Goal: Download file/media

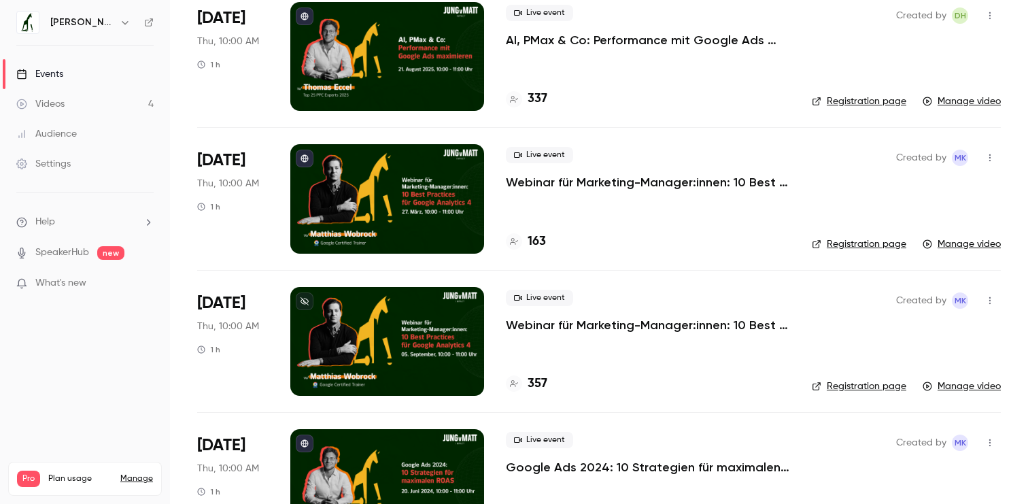
scroll to position [315, 0]
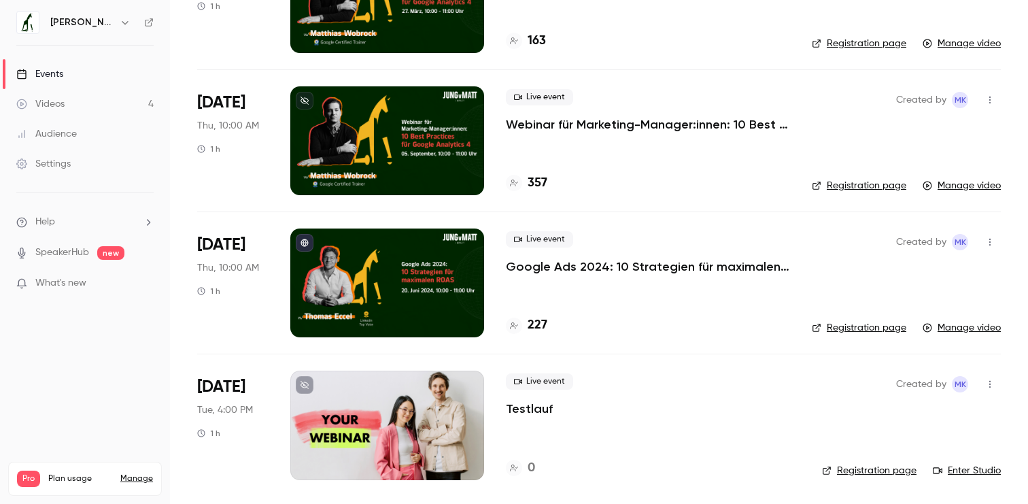
click at [449, 251] on div at bounding box center [387, 282] width 194 height 109
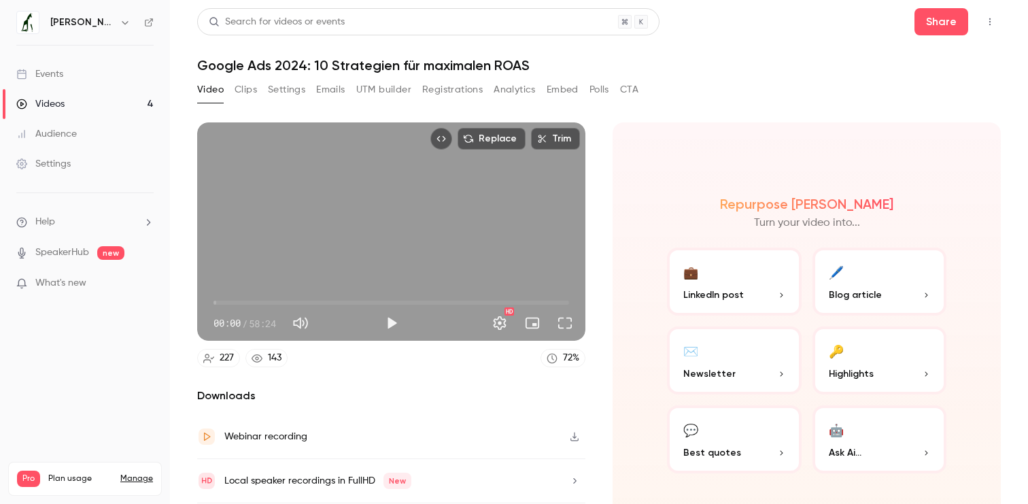
click at [465, 70] on h1 "Google Ads 2024: 10 Strategien für maximalen ROAS" at bounding box center [598, 65] width 803 height 16
click at [465, 84] on button "Registrations" at bounding box center [452, 90] width 60 height 22
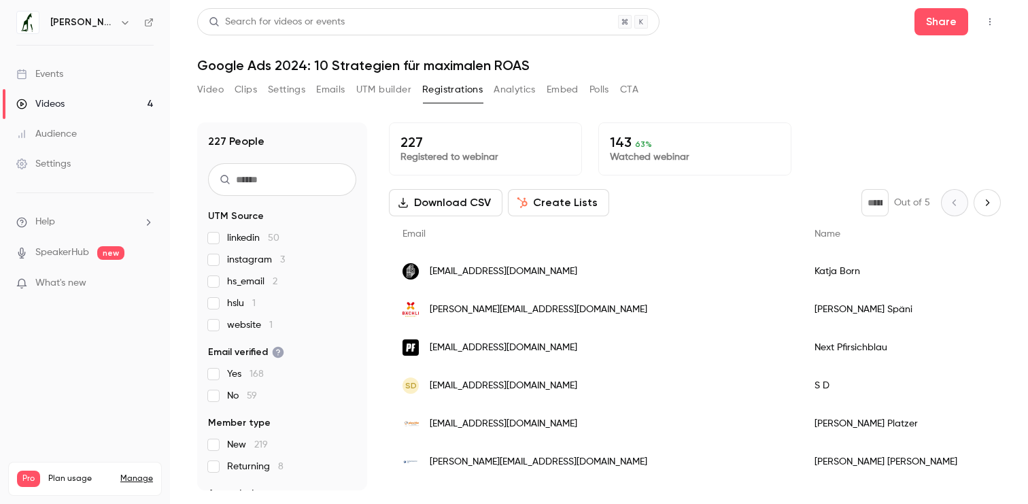
click at [439, 198] on button "Download CSV" at bounding box center [446, 202] width 114 height 27
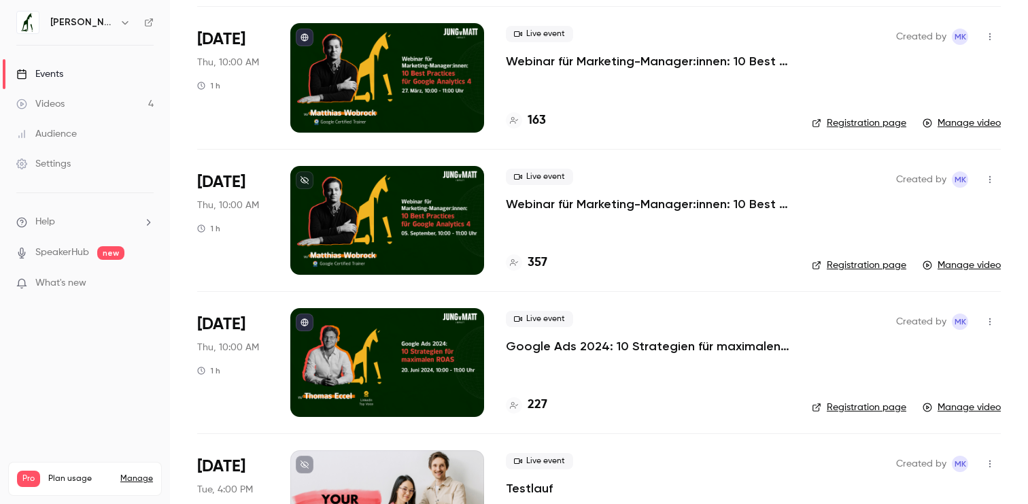
scroll to position [227, 0]
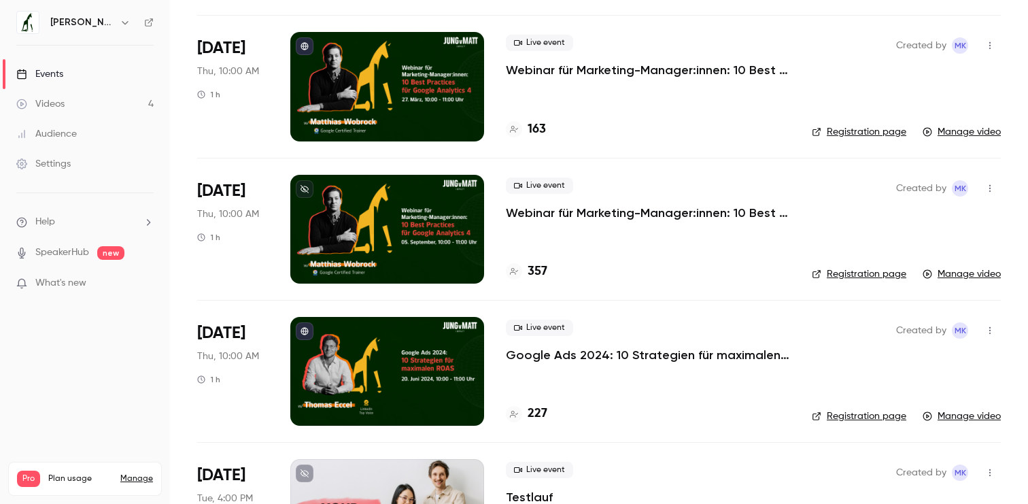
click at [397, 223] on div at bounding box center [387, 229] width 194 height 109
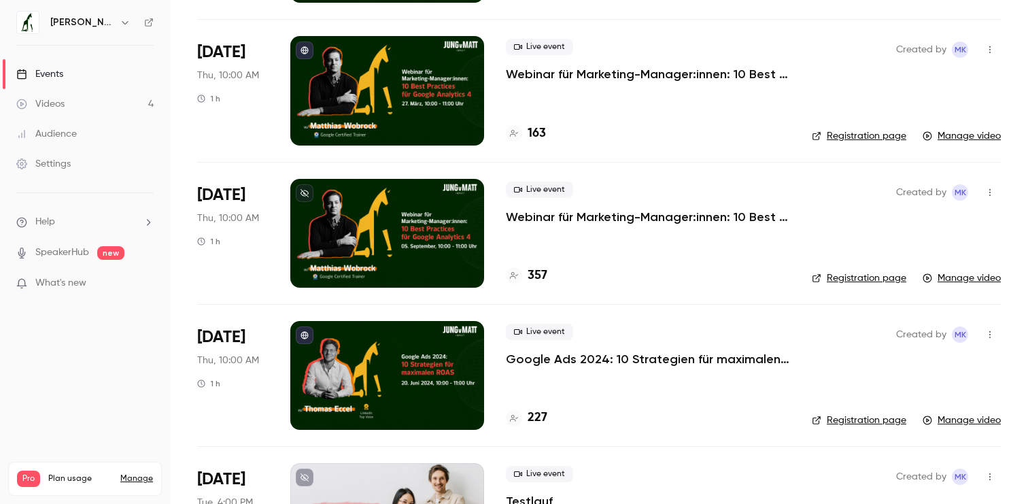
scroll to position [271, 0]
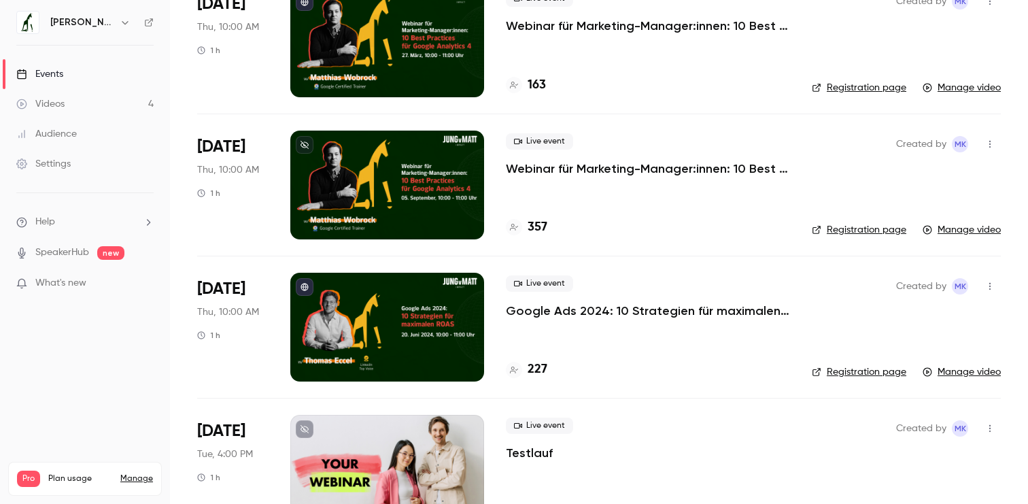
click at [383, 209] on div at bounding box center [387, 184] width 194 height 109
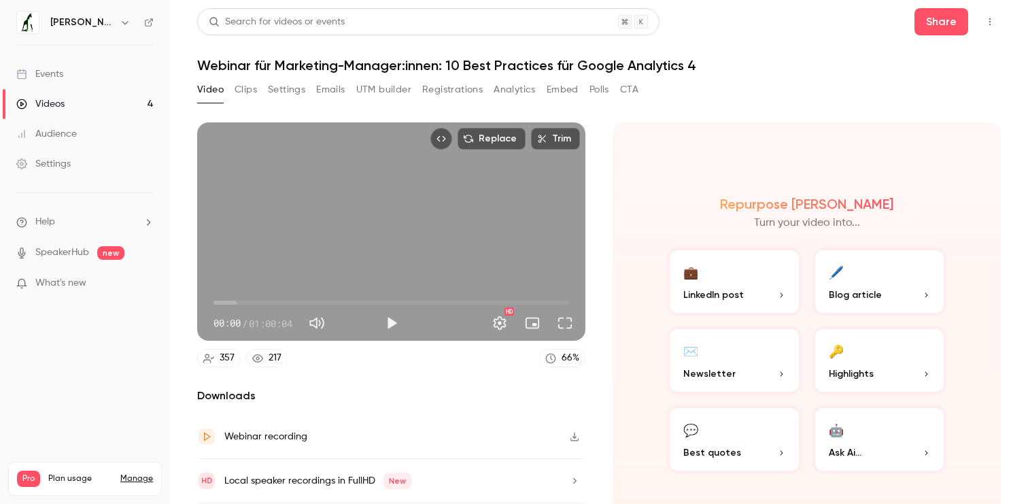
click at [456, 88] on button "Registrations" at bounding box center [452, 90] width 60 height 22
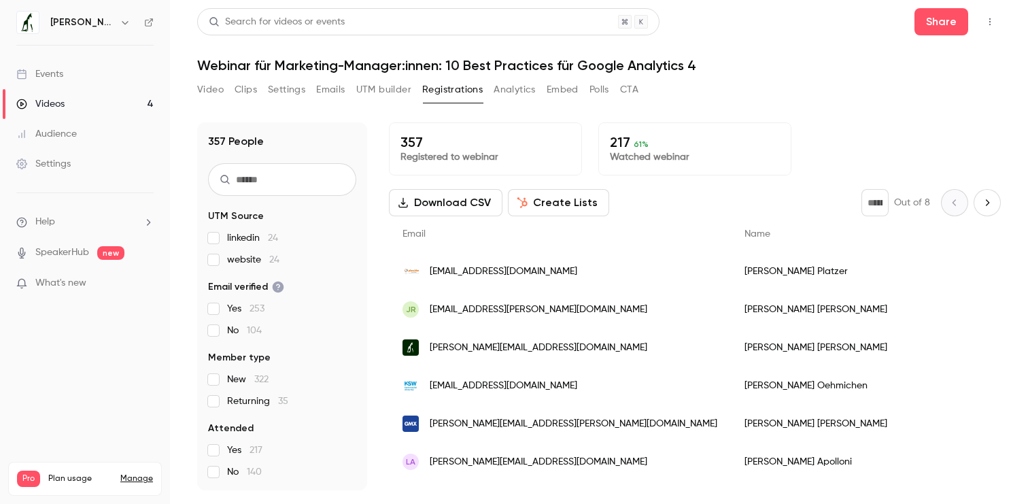
click at [473, 192] on button "Download CSV" at bounding box center [446, 202] width 114 height 27
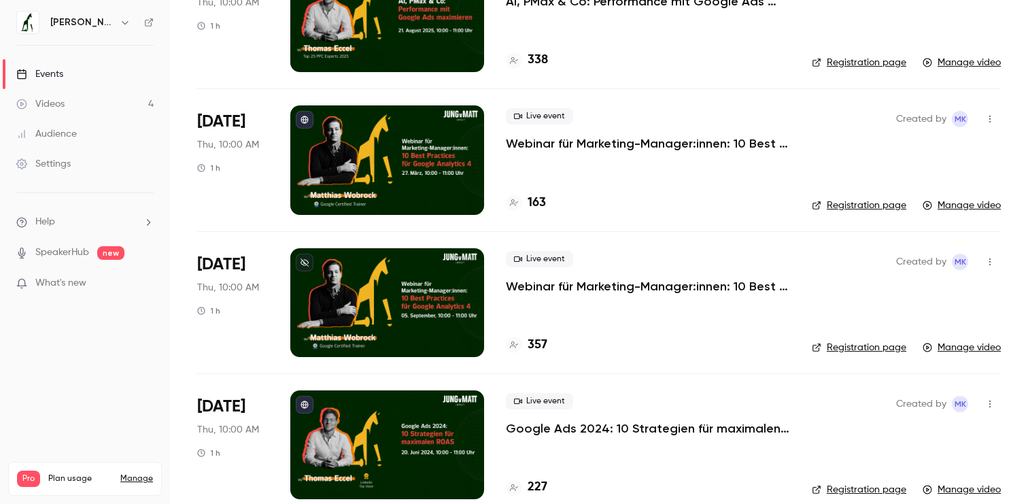
scroll to position [122, 0]
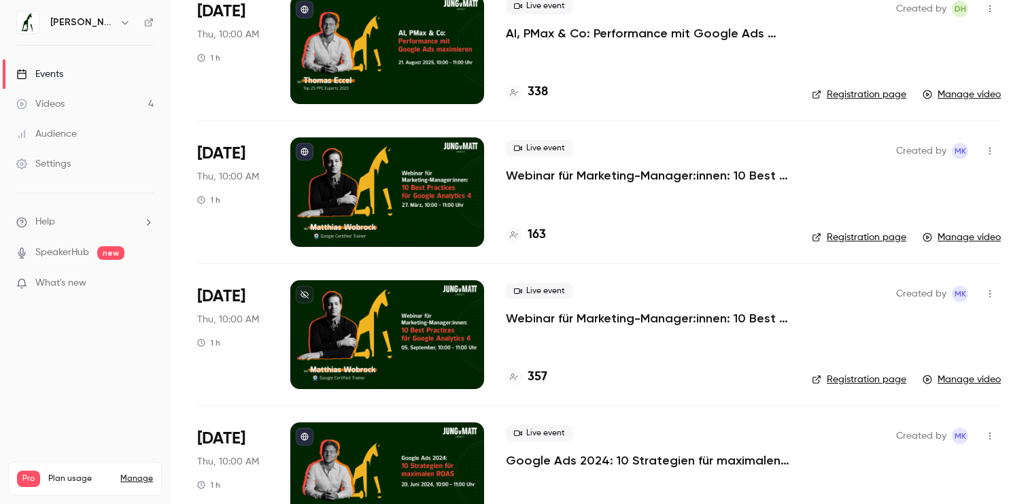
click at [439, 212] on div at bounding box center [387, 191] width 194 height 109
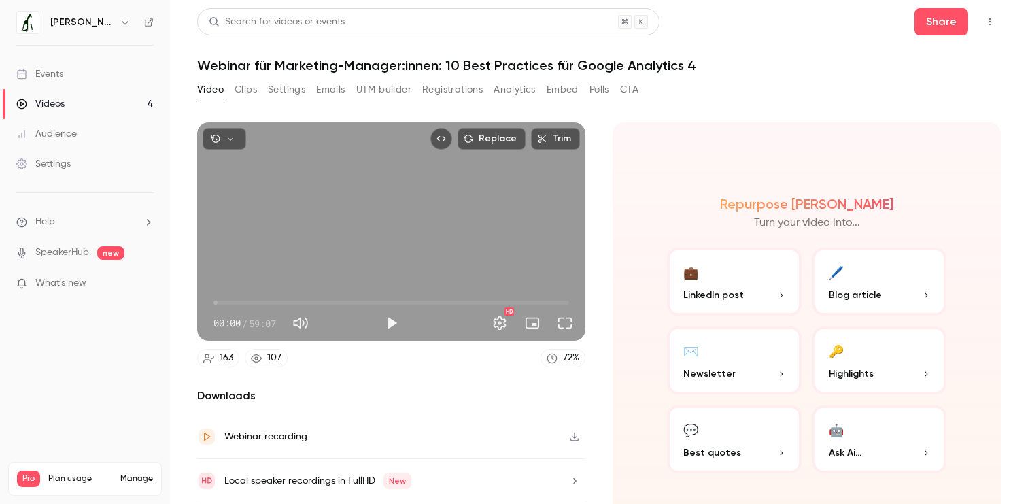
click at [465, 97] on button "Registrations" at bounding box center [452, 90] width 60 height 22
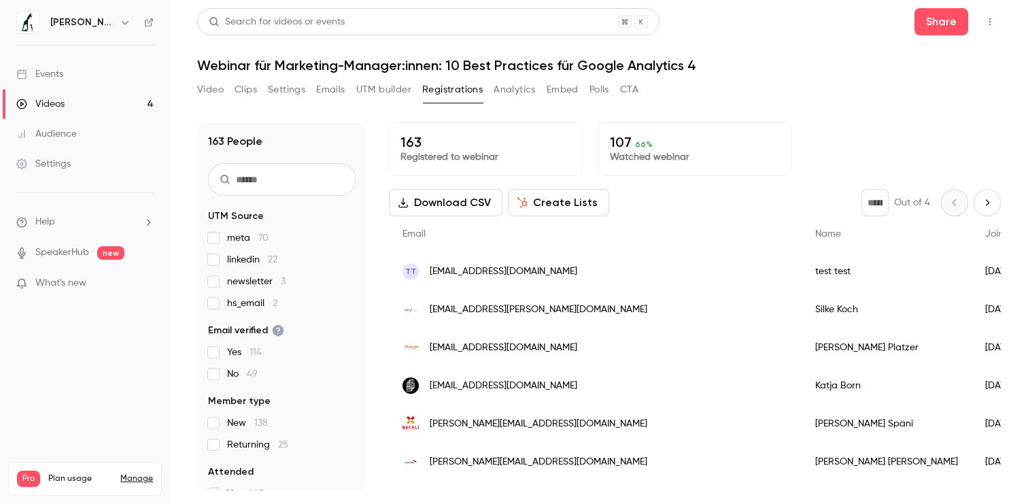
click at [776, 101] on div "Video Clips Settings Emails UTM builder Registrations Analytics Embed Polls CTA" at bounding box center [598, 92] width 803 height 27
click at [476, 196] on button "Download CSV" at bounding box center [446, 202] width 114 height 27
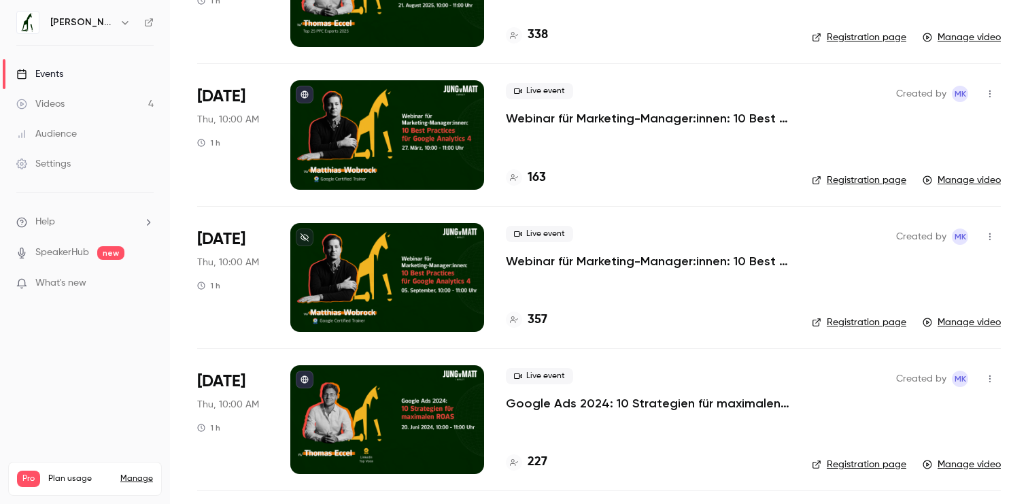
scroll to position [169, 0]
